Goal: Transaction & Acquisition: Purchase product/service

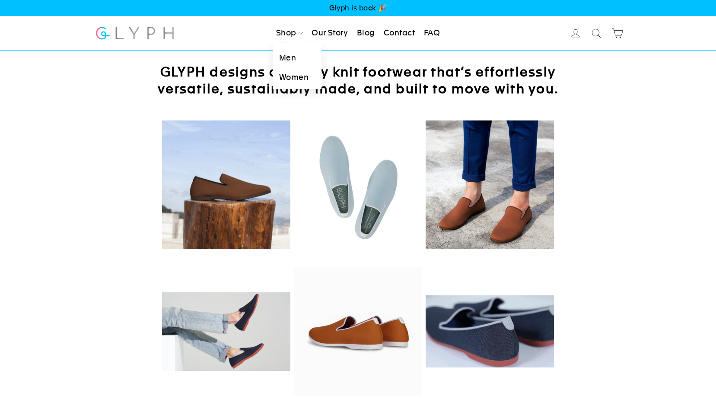
click at [283, 55] on link "Men" at bounding box center [296, 57] width 49 height 19
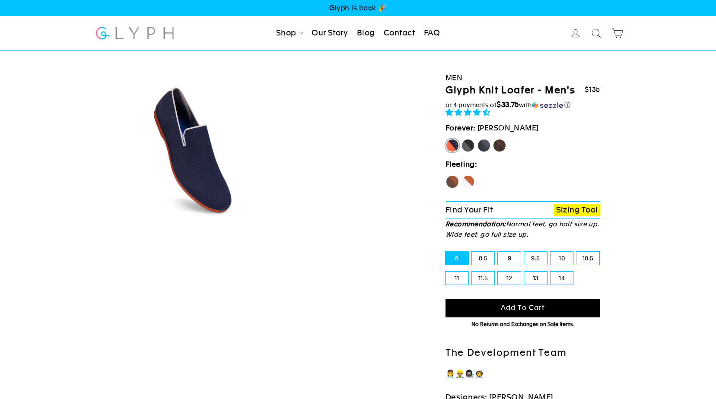
select select "highest-rating"
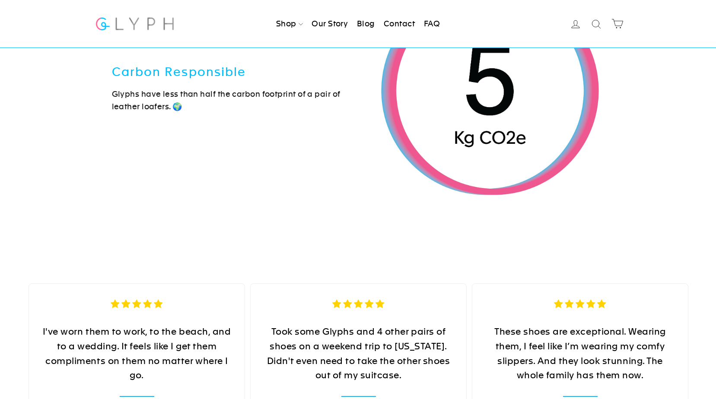
scroll to position [2720, 0]
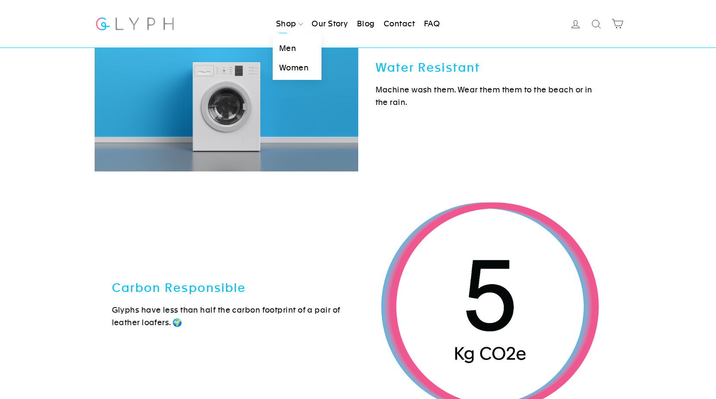
click at [292, 52] on link "Men" at bounding box center [296, 48] width 49 height 19
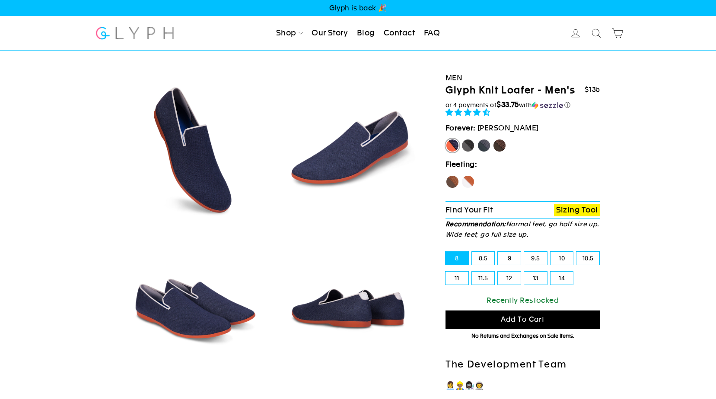
select select "highest-rating"
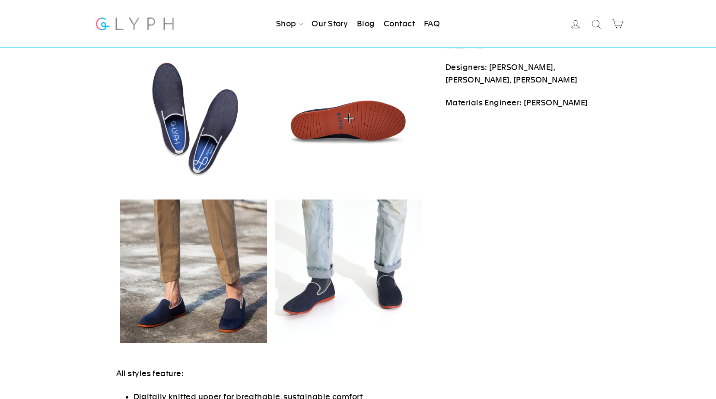
scroll to position [389, 0]
